Goal: Learn about a topic

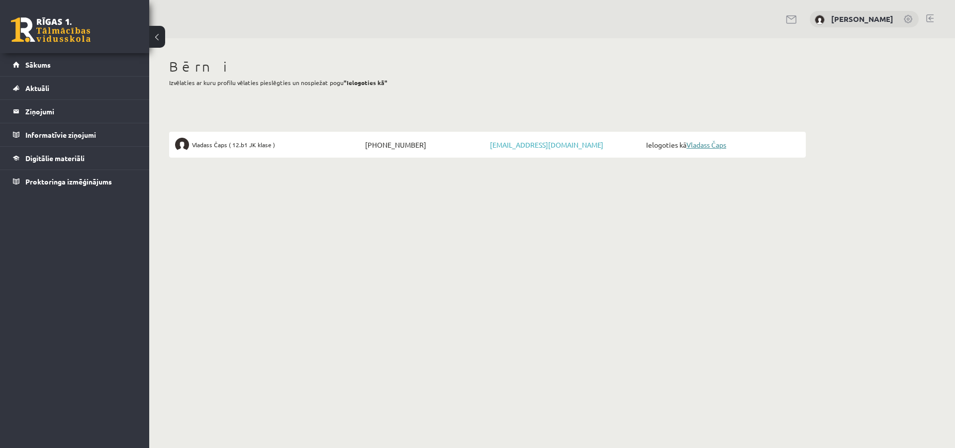
click at [698, 143] on link "Vladass Čaps" at bounding box center [706, 144] width 40 height 9
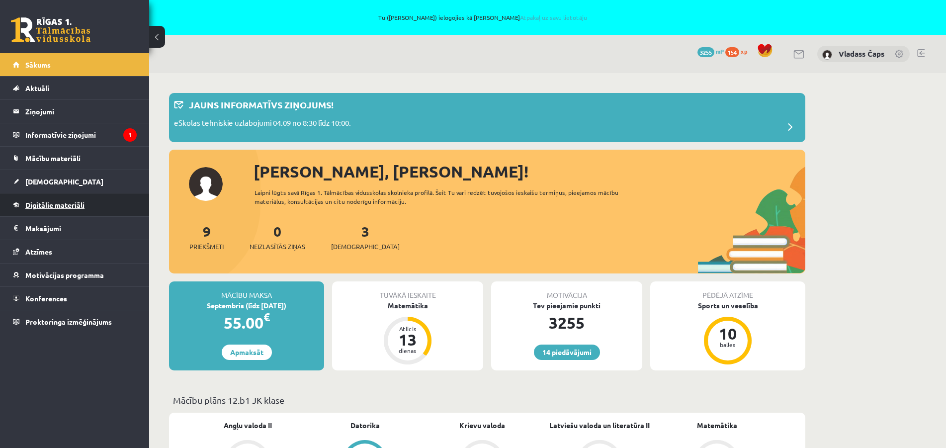
click at [39, 209] on link "Digitālie materiāli" at bounding box center [75, 204] width 124 height 23
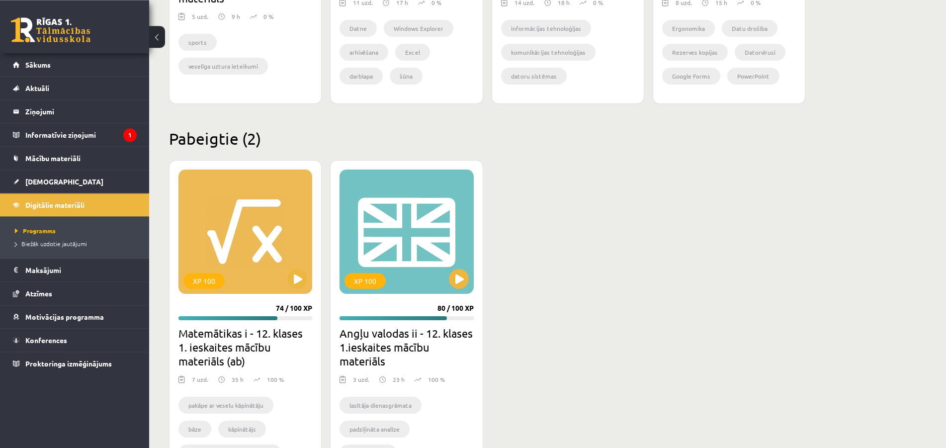
scroll to position [862, 0]
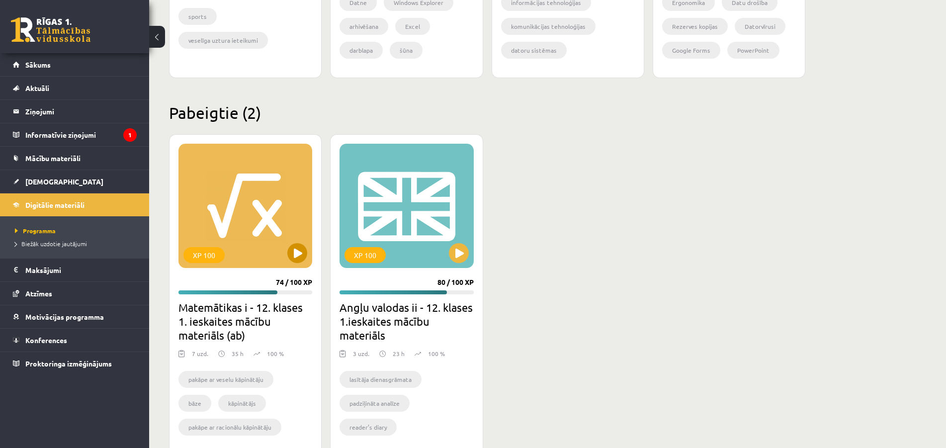
click at [231, 181] on div "XP 100" at bounding box center [245, 206] width 134 height 124
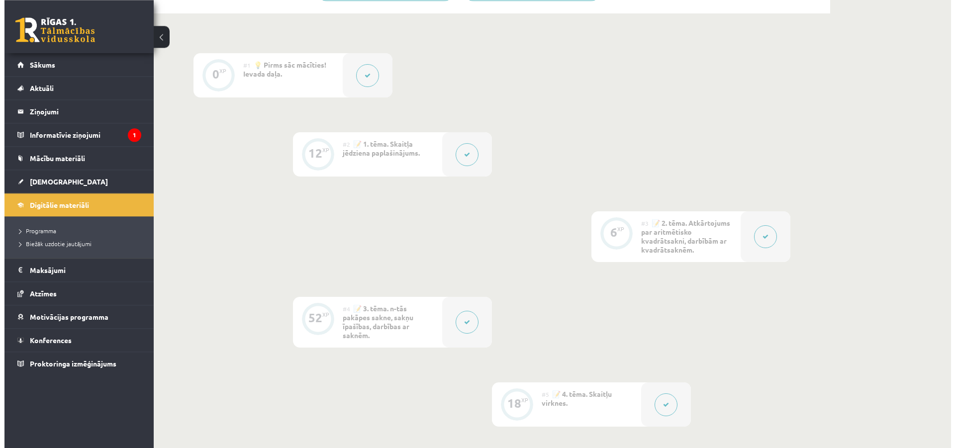
scroll to position [355, 0]
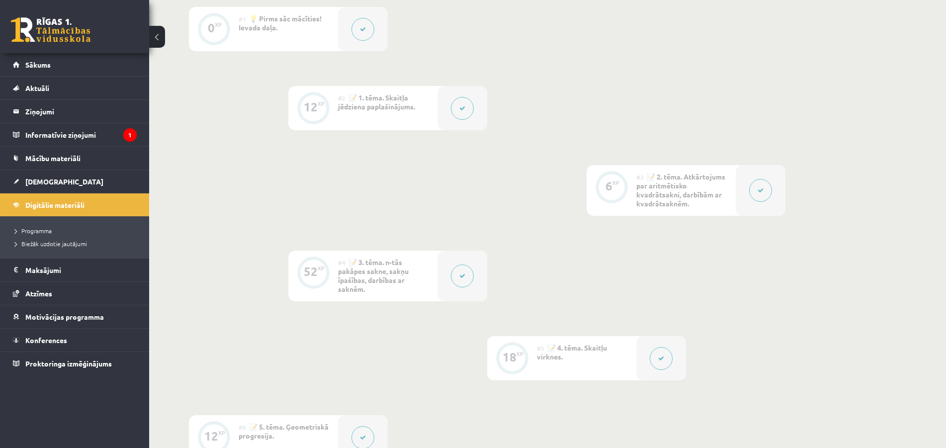
click at [456, 107] on button at bounding box center [462, 108] width 23 height 23
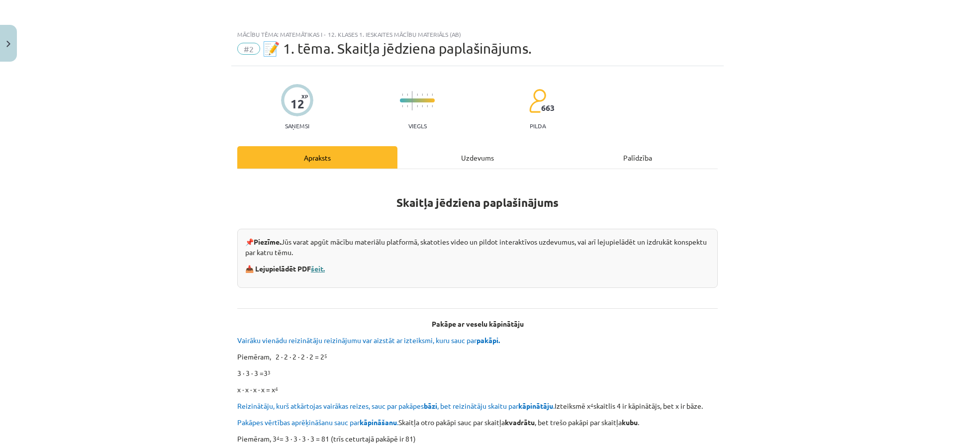
click at [323, 269] on link "šeit." at bounding box center [318, 268] width 14 height 9
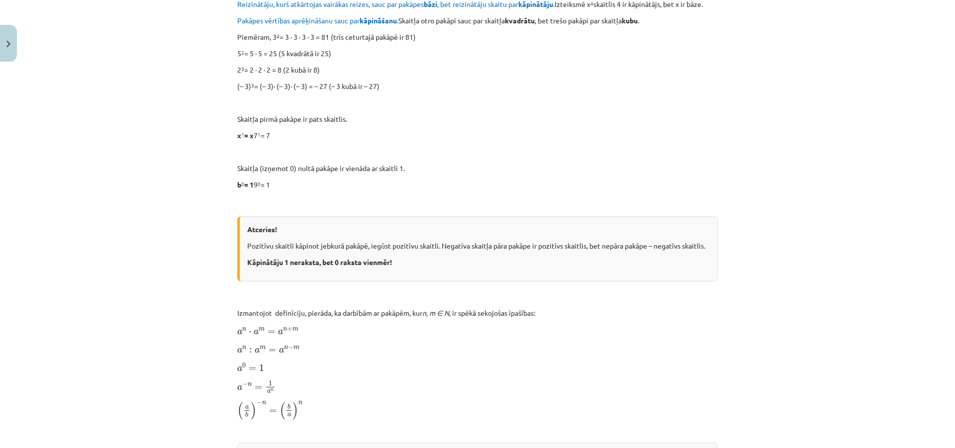
scroll to position [0, 0]
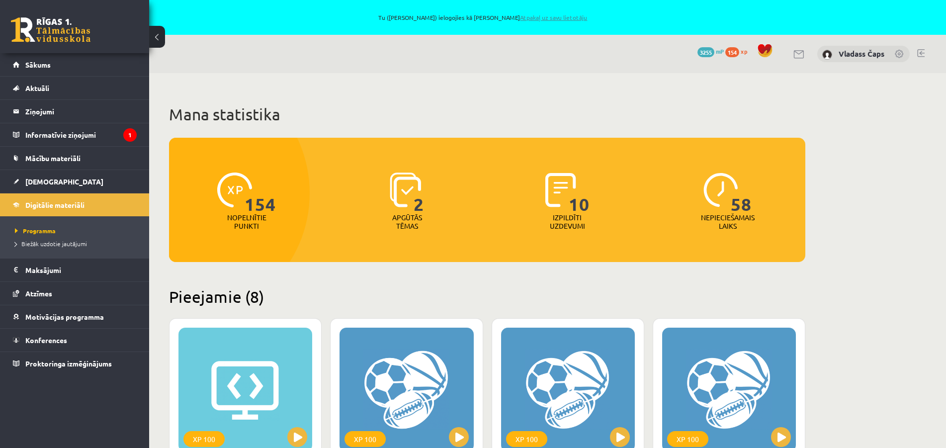
click at [544, 17] on link "Atpakaļ uz savu lietotāju" at bounding box center [553, 17] width 67 height 8
